Goal: Navigation & Orientation: Find specific page/section

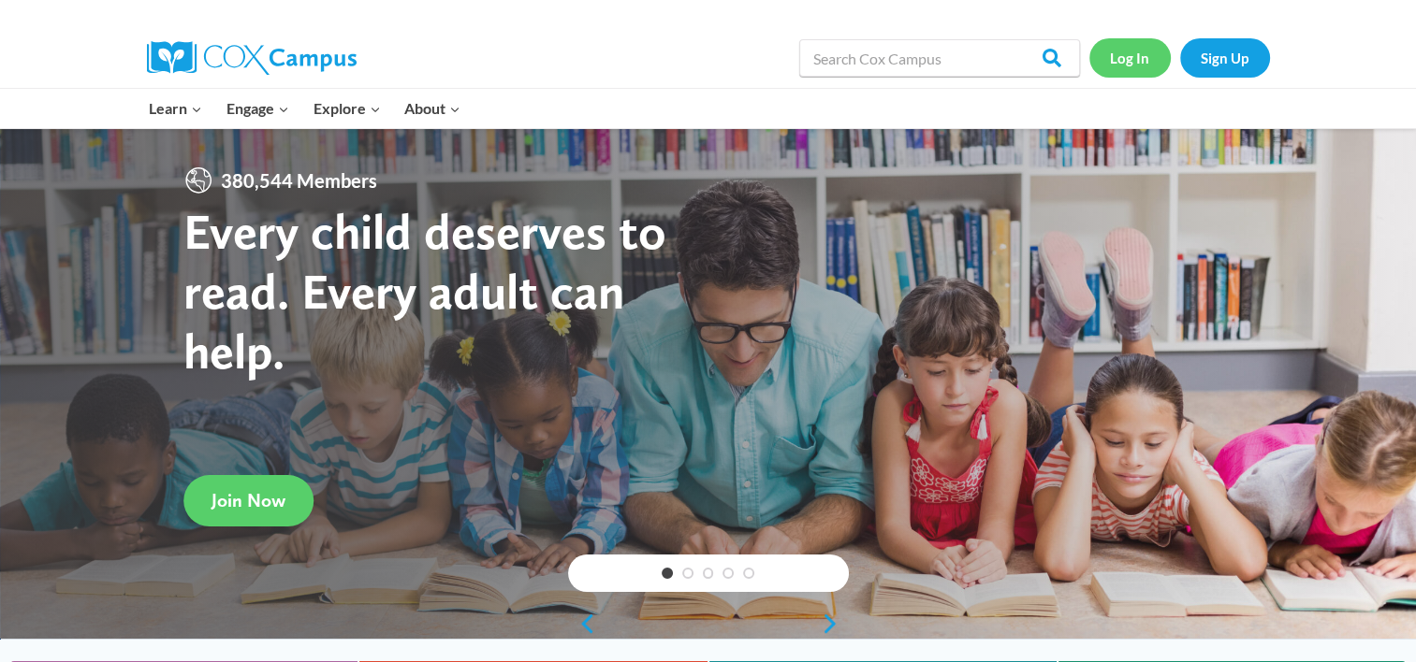
click at [1134, 64] on link "Log In" at bounding box center [1129, 57] width 81 height 38
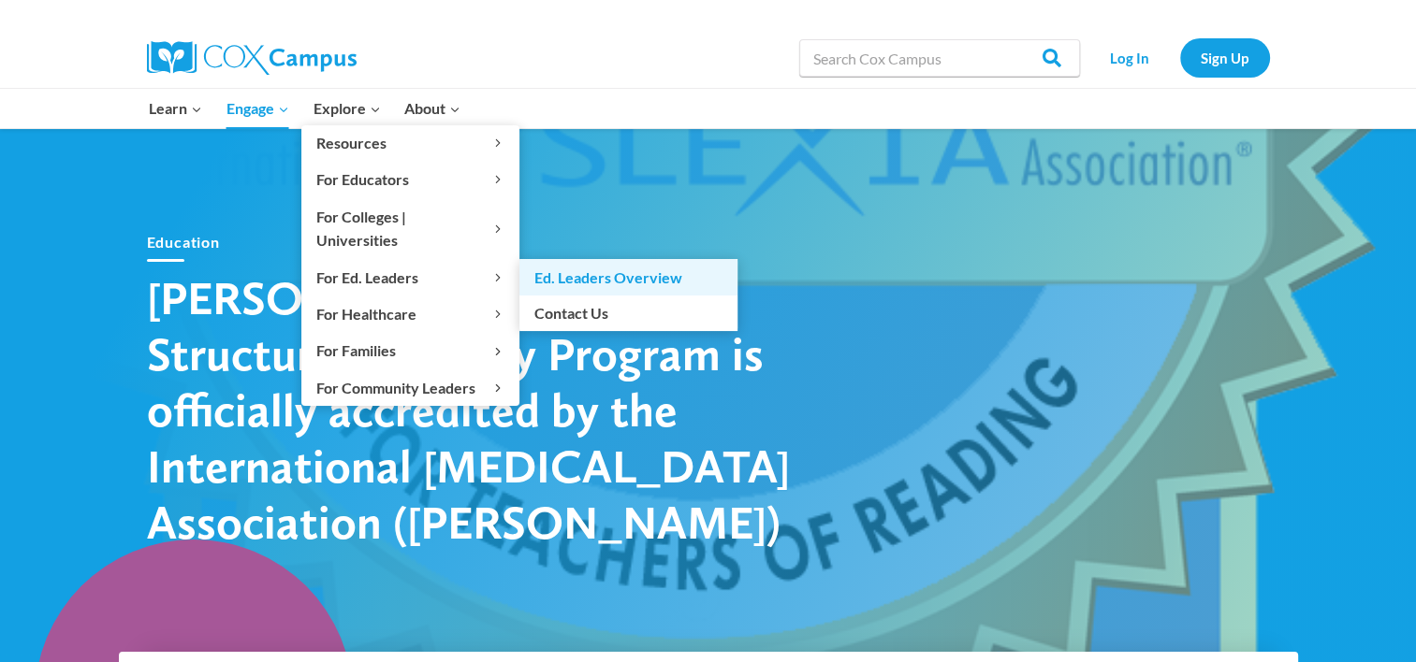
click at [556, 259] on link "Ed. Leaders Overview" at bounding box center [628, 277] width 218 height 36
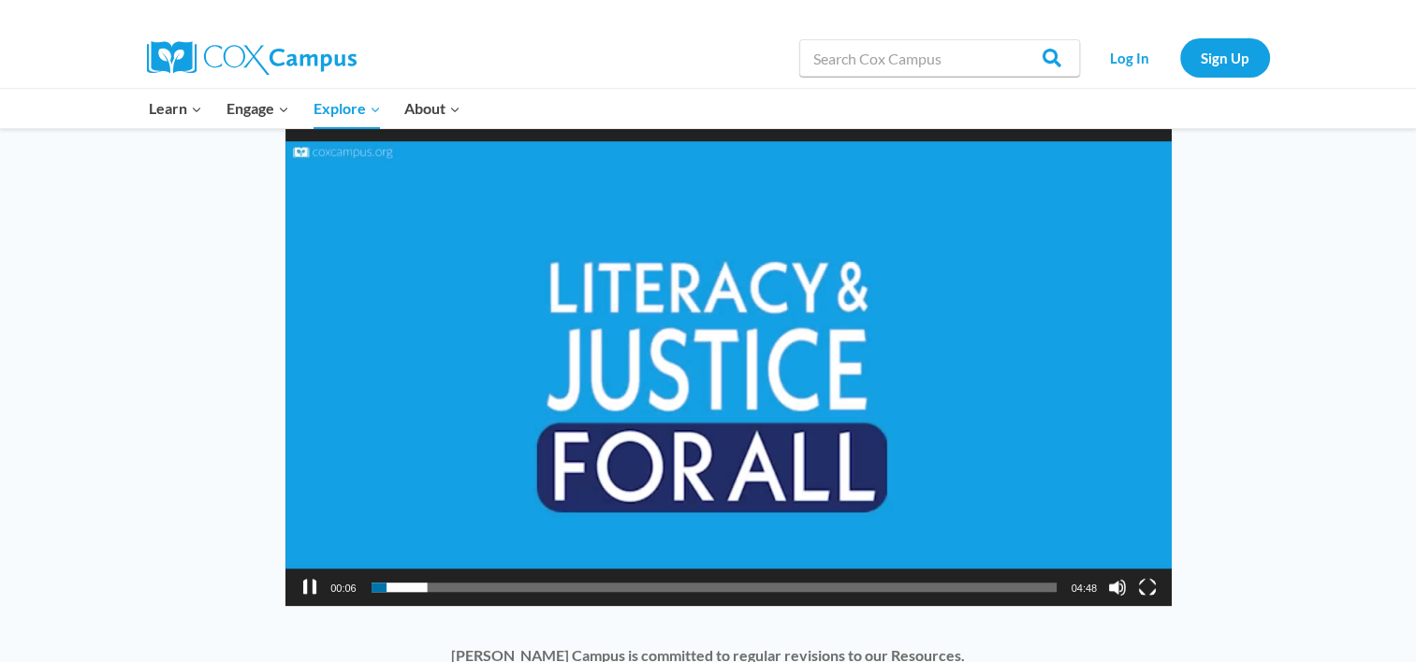
scroll to position [1380, 0]
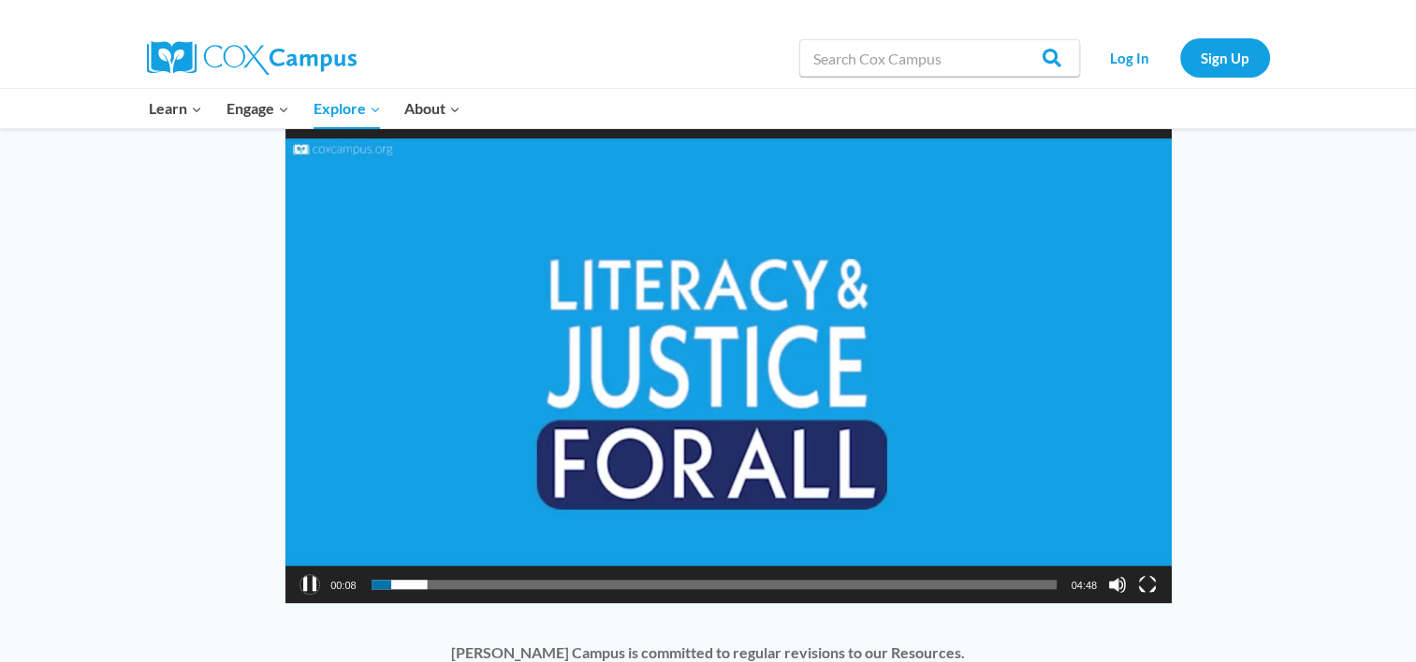
click at [314, 575] on button "Pause" at bounding box center [309, 584] width 19 height 19
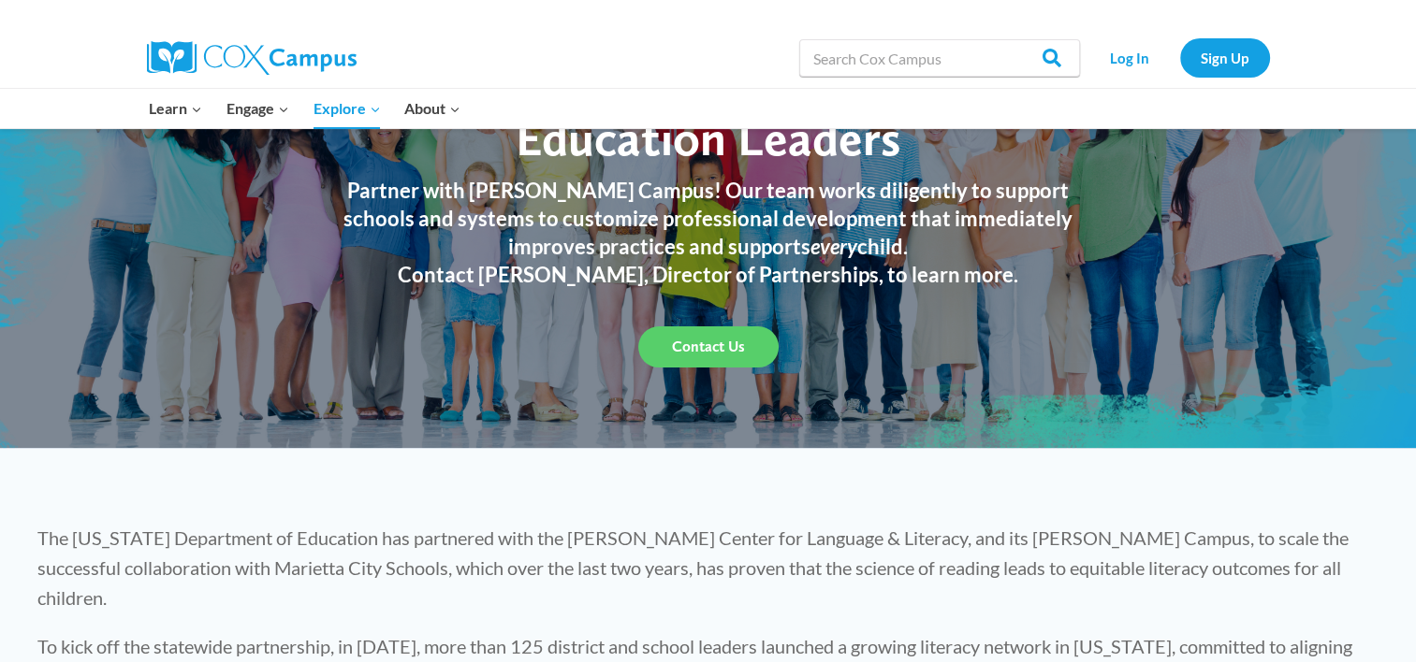
scroll to position [0, 0]
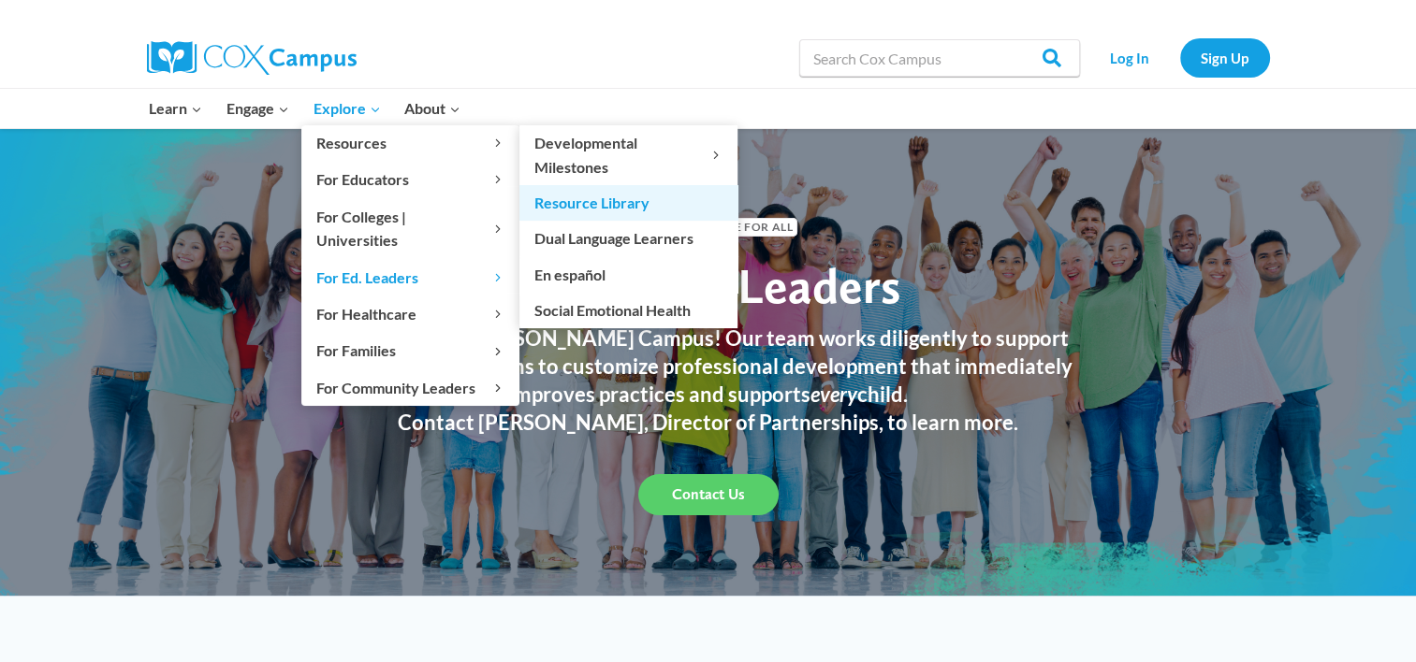
click at [575, 213] on link "Resource Library" at bounding box center [628, 203] width 218 height 36
